Goal: Task Accomplishment & Management: Use online tool/utility

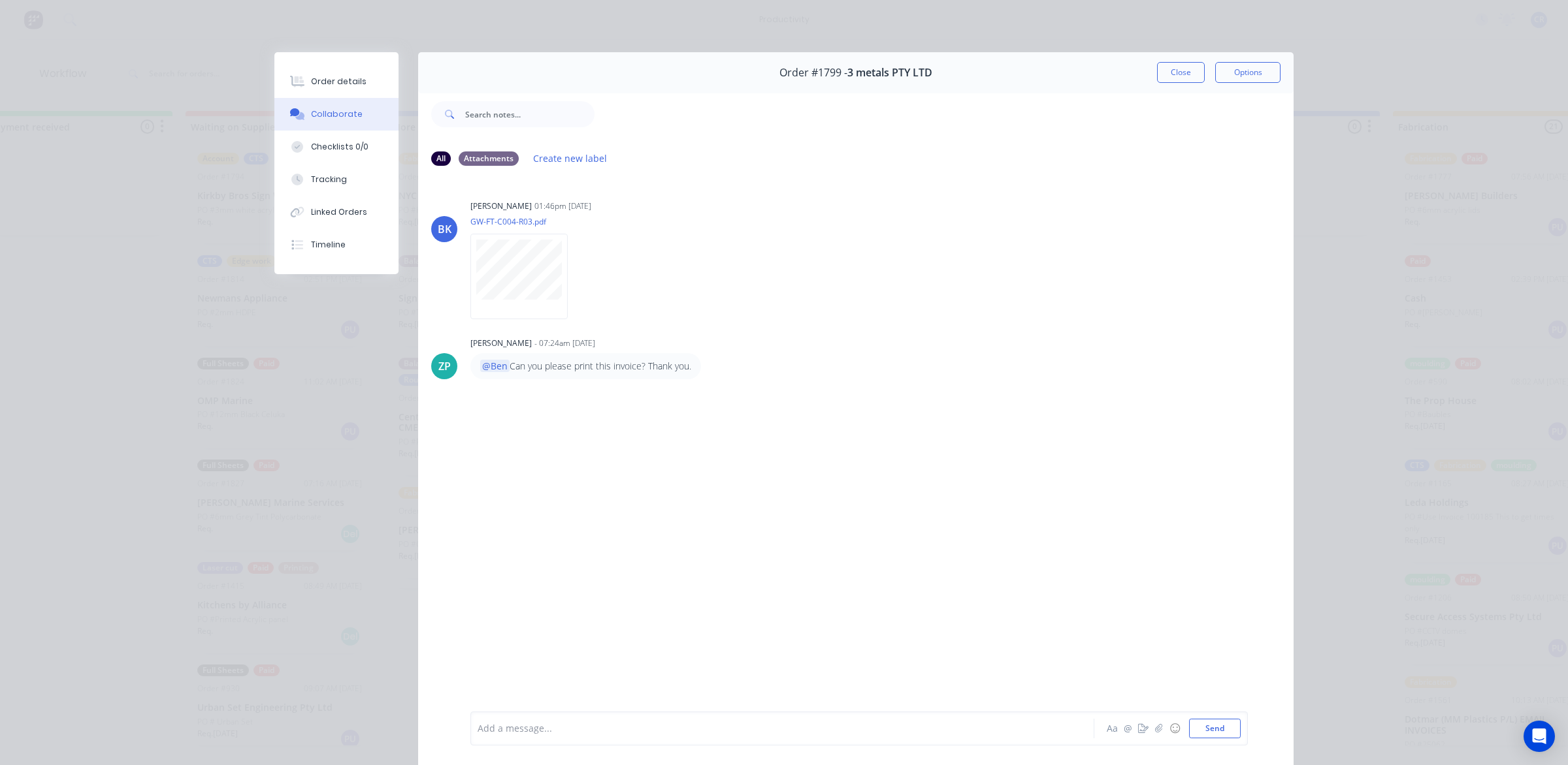
scroll to position [979, 0]
click at [1157, 70] on button "Close" at bounding box center [1181, 72] width 48 height 21
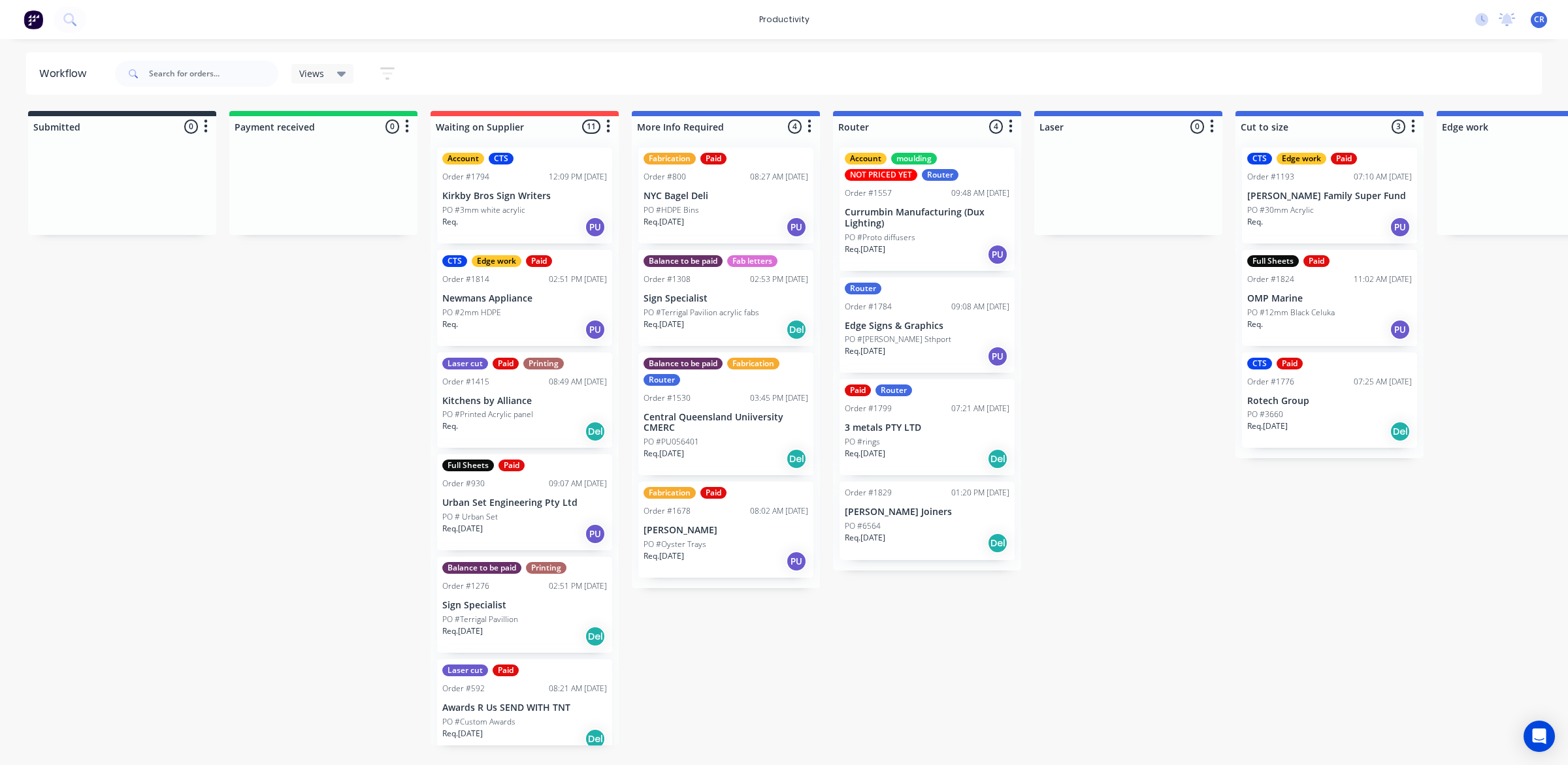
click at [894, 520] on div "PO #6564" at bounding box center [926, 526] width 165 height 11
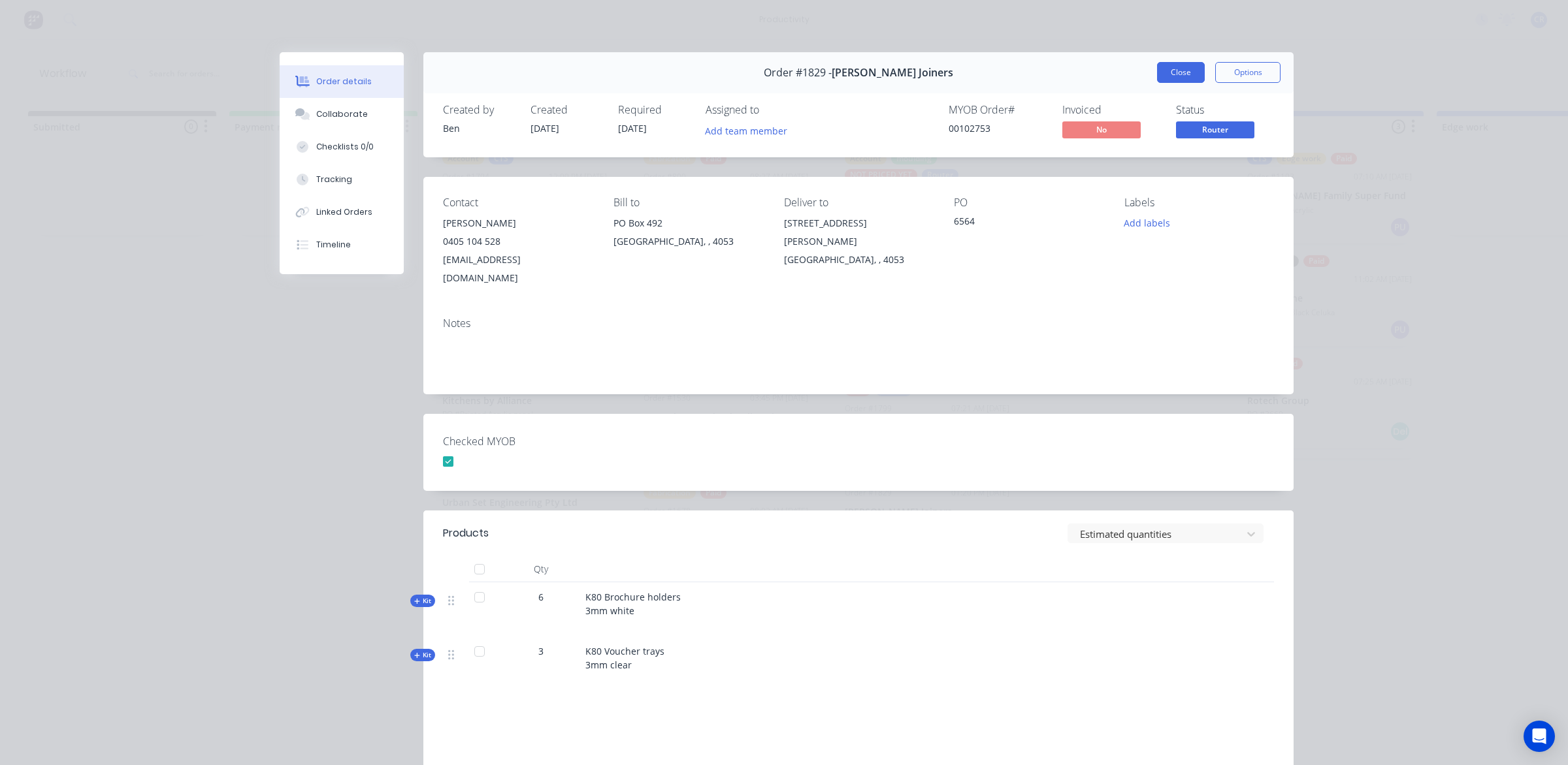
click at [1158, 68] on button "Close" at bounding box center [1181, 72] width 48 height 21
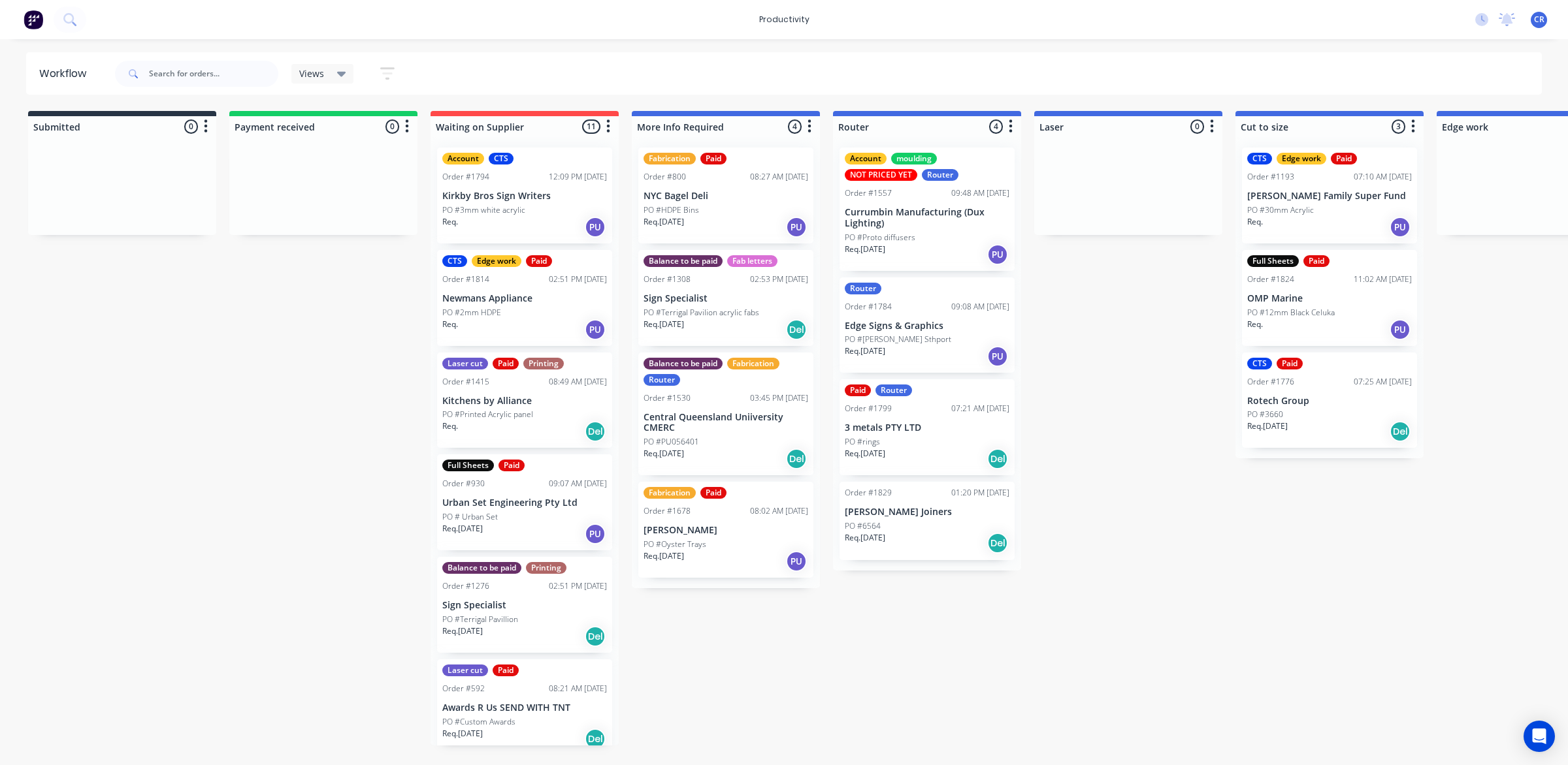
click at [928, 517] on p "[PERSON_NAME] Joiners" at bounding box center [926, 513] width 165 height 11
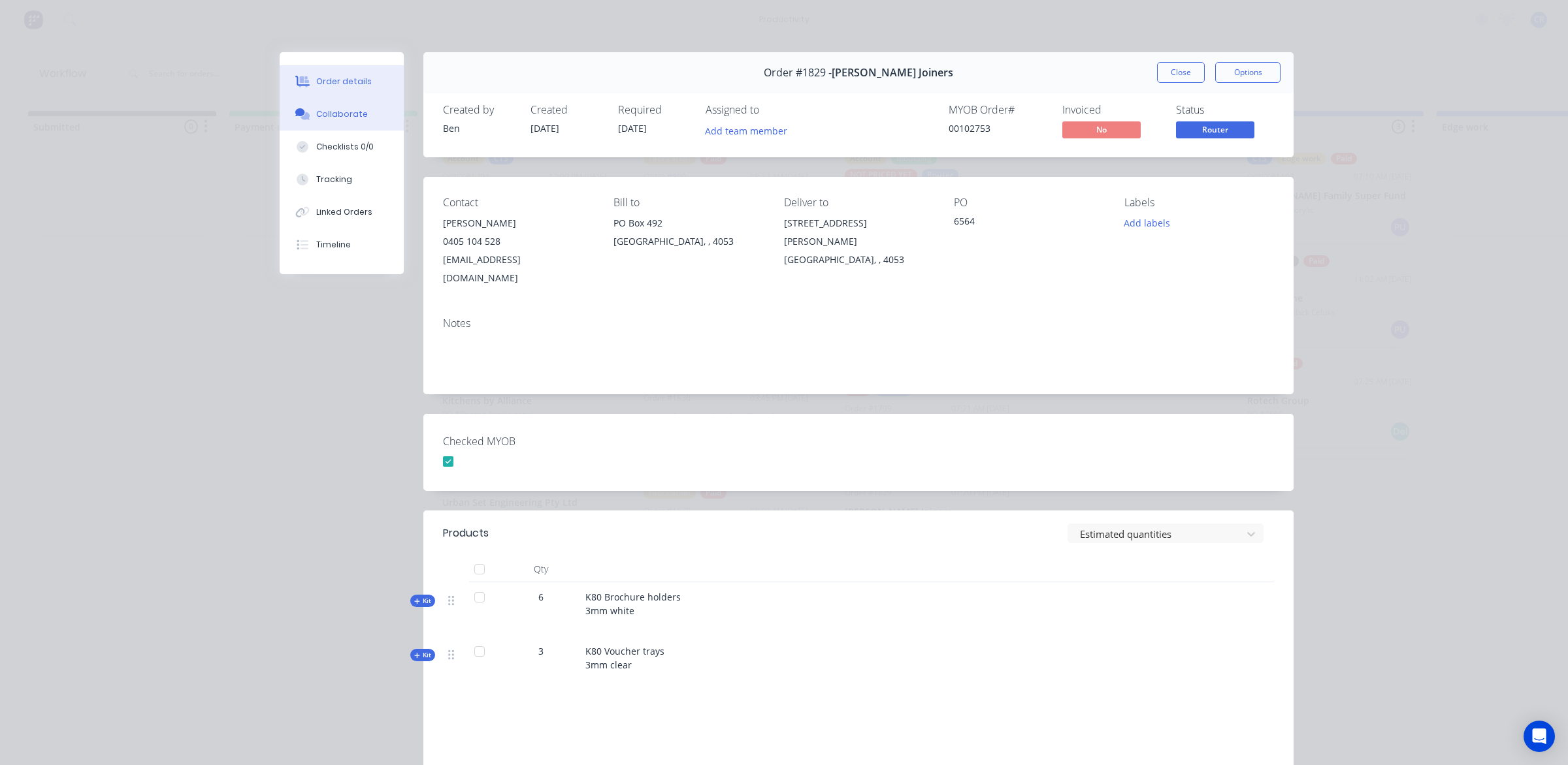
click at [338, 105] on button "Collaborate" at bounding box center [342, 114] width 124 height 32
